Goal: Find contact information: Find contact information

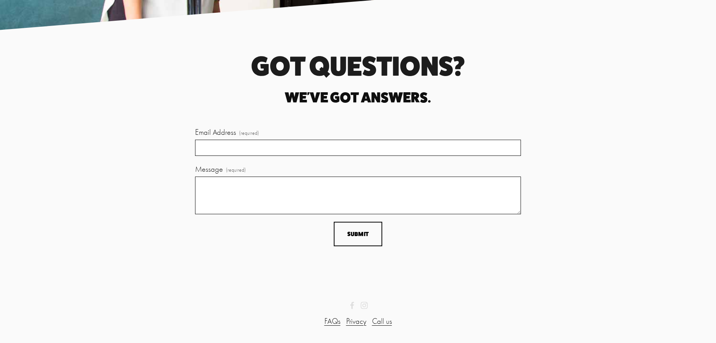
scroll to position [2232, 0]
click at [335, 320] on link "FAQs" at bounding box center [333, 321] width 16 height 12
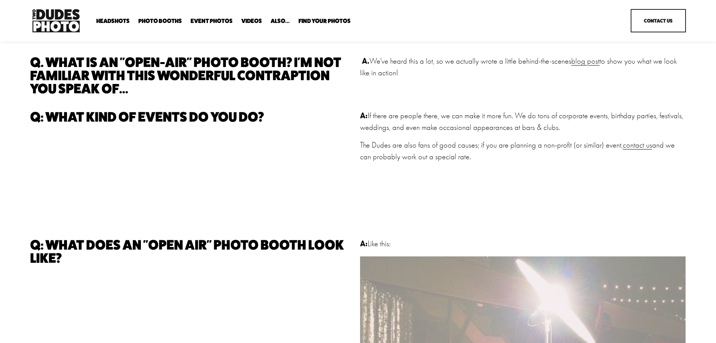
scroll to position [209, 0]
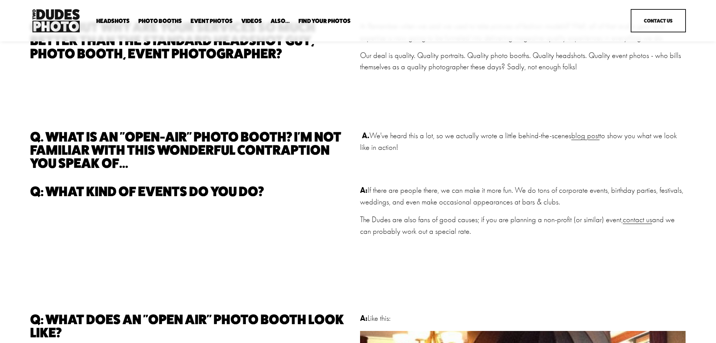
click at [644, 24] on link "Contact Us" at bounding box center [658, 20] width 55 height 23
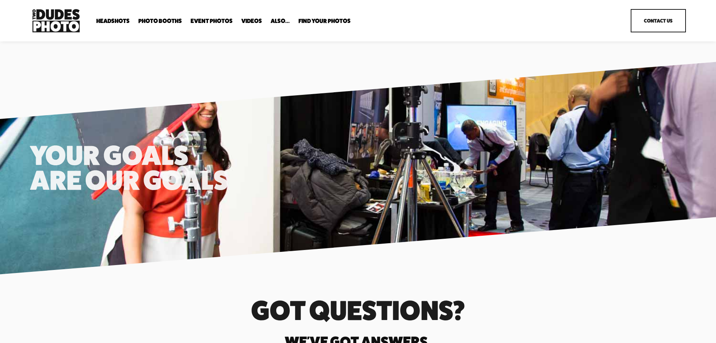
scroll to position [1969, 0]
